Goal: Task Accomplishment & Management: Complete application form

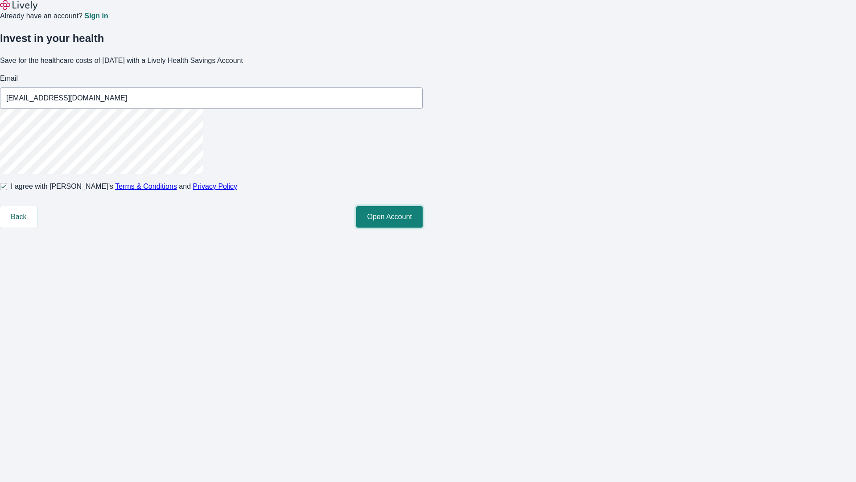
click at [423, 227] on button "Open Account" at bounding box center [389, 216] width 66 height 21
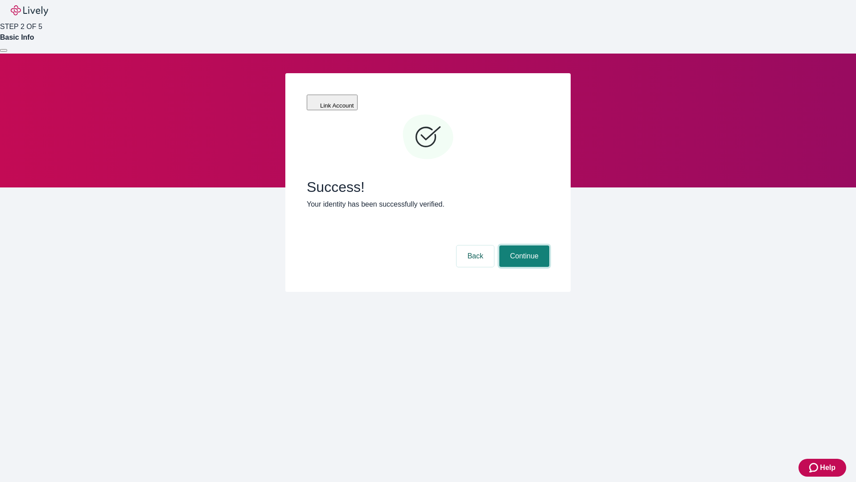
click at [523, 245] on button "Continue" at bounding box center [525, 255] width 50 height 21
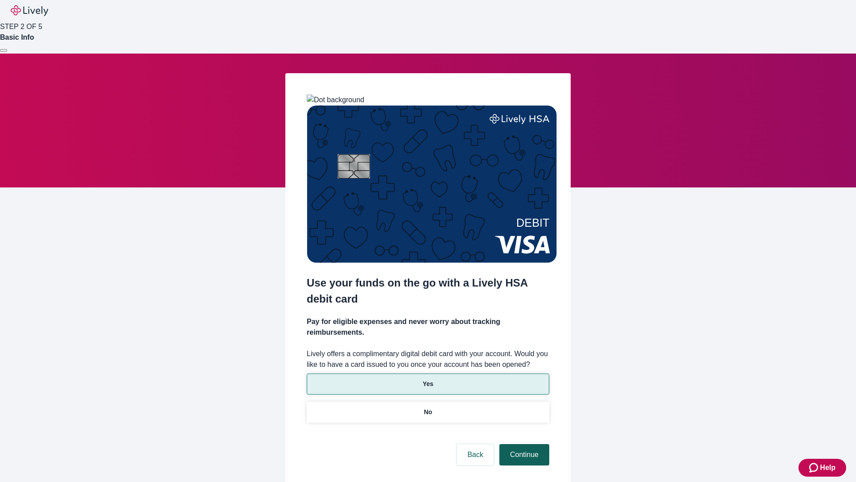
click at [428, 379] on p "Yes" at bounding box center [428, 383] width 11 height 9
click at [523, 444] on button "Continue" at bounding box center [525, 454] width 50 height 21
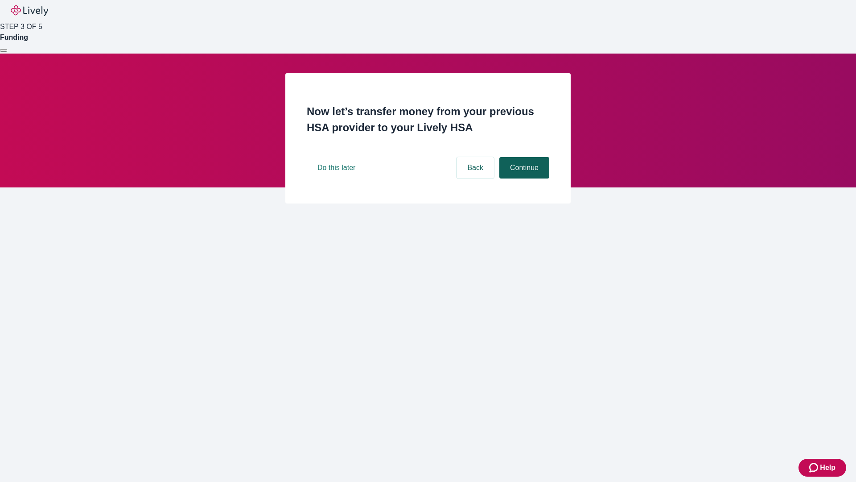
click at [523, 178] on button "Continue" at bounding box center [525, 167] width 50 height 21
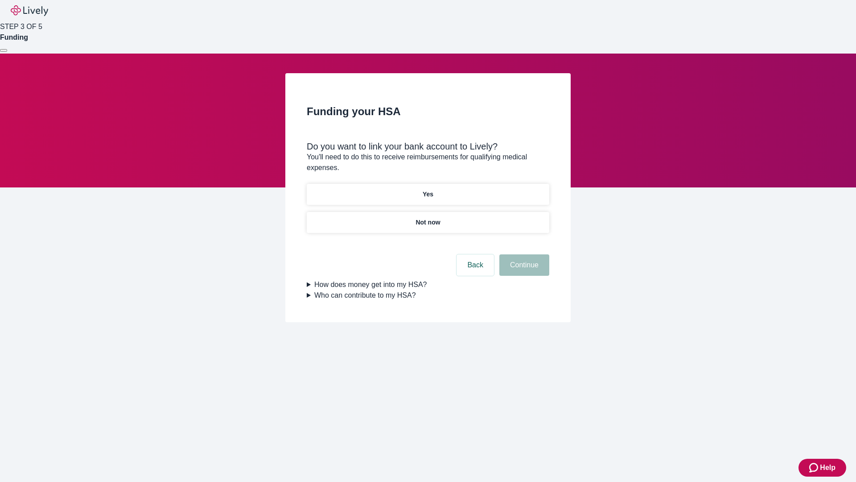
click at [428, 190] on p "Yes" at bounding box center [428, 194] width 11 height 9
click at [523, 254] on button "Continue" at bounding box center [525, 264] width 50 height 21
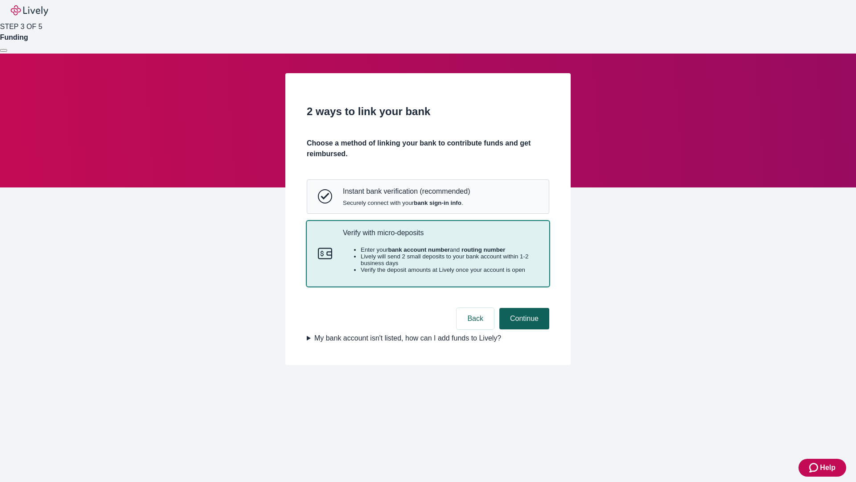
click at [523, 329] on button "Continue" at bounding box center [525, 318] width 50 height 21
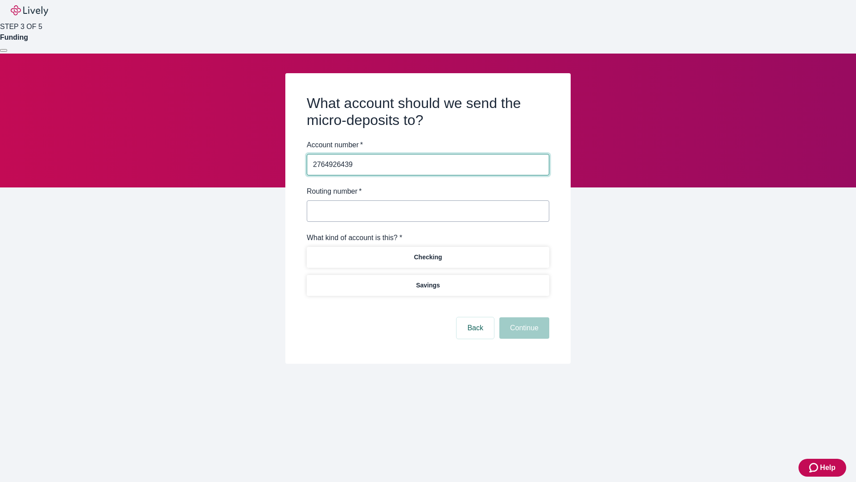
type input "2764926439"
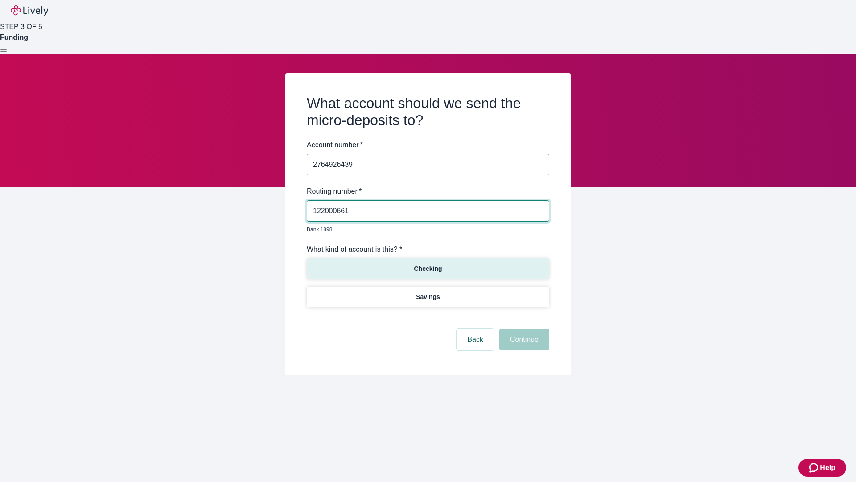
type input "122000661"
click at [428, 264] on p "Checking" at bounding box center [428, 268] width 28 height 9
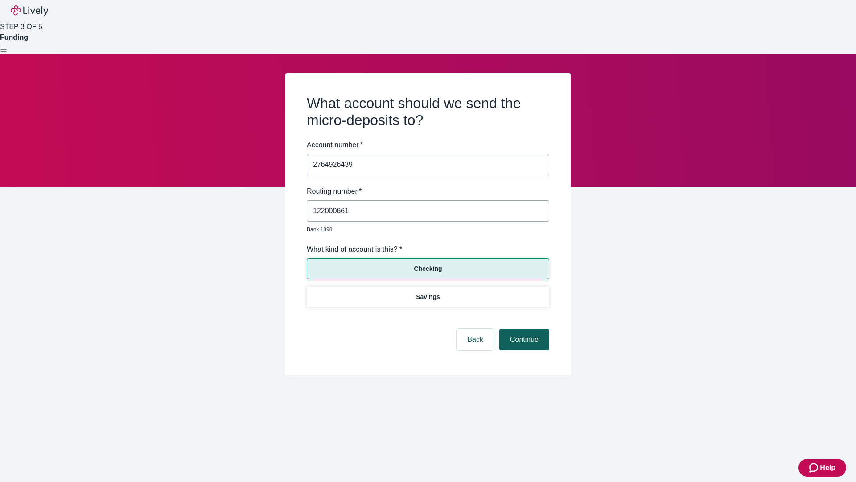
click at [523, 329] on button "Continue" at bounding box center [525, 339] width 50 height 21
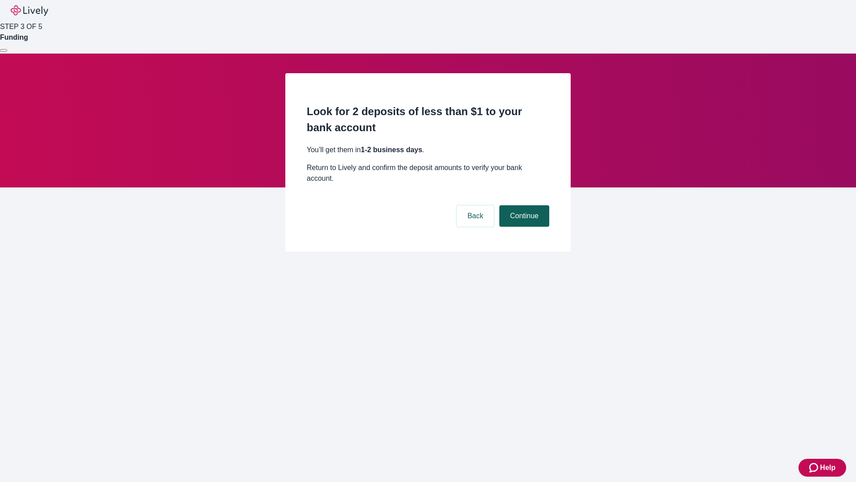
click at [523, 205] on button "Continue" at bounding box center [525, 215] width 50 height 21
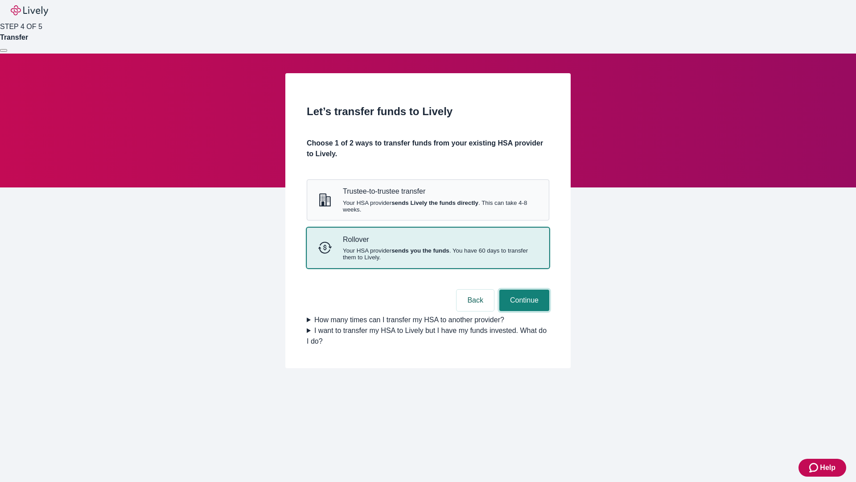
click at [523, 311] on button "Continue" at bounding box center [525, 299] width 50 height 21
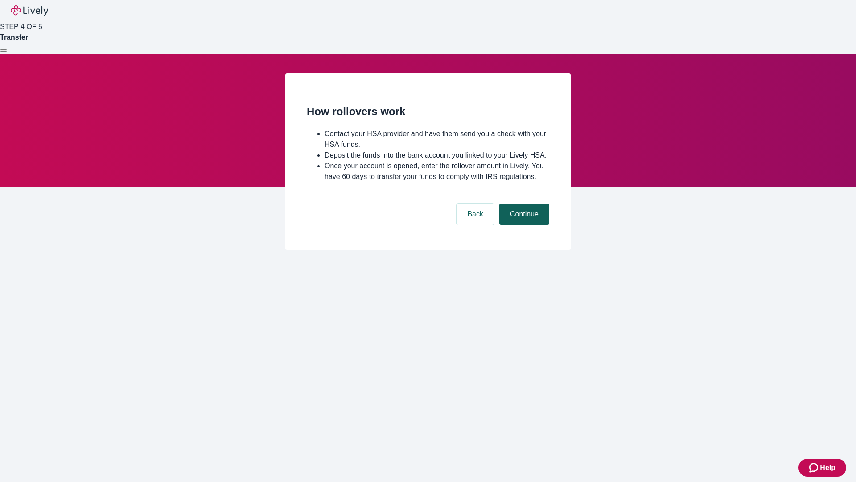
click at [523, 225] on button "Continue" at bounding box center [525, 213] width 50 height 21
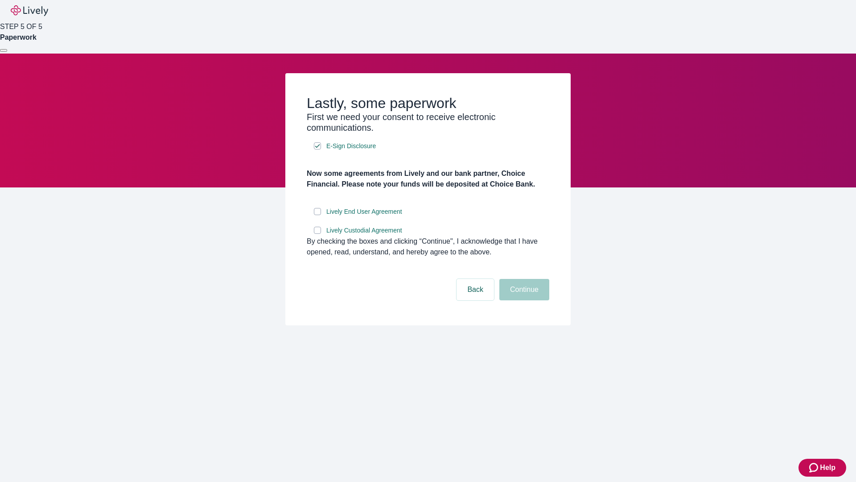
click at [318, 215] on input "Lively End User Agreement" at bounding box center [317, 211] width 7 height 7
checkbox input "true"
click at [318, 234] on input "Lively Custodial Agreement" at bounding box center [317, 230] width 7 height 7
checkbox input "true"
click at [523, 300] on button "Continue" at bounding box center [525, 289] width 50 height 21
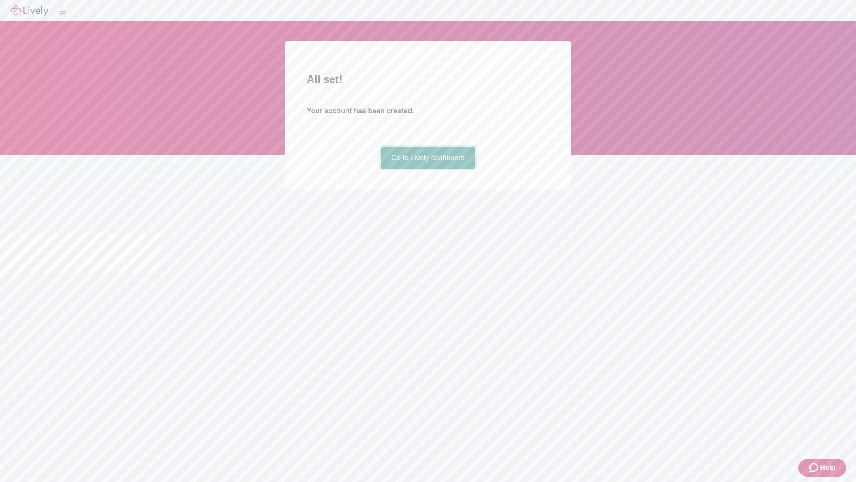
click at [428, 169] on link "Go to Lively dashboard" at bounding box center [428, 157] width 95 height 21
